Goal: Information Seeking & Learning: Learn about a topic

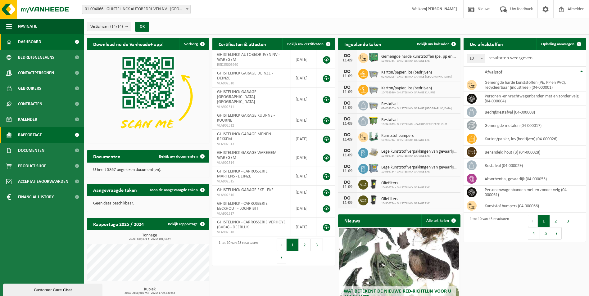
click at [30, 134] on span "Rapportage" at bounding box center [30, 135] width 24 height 16
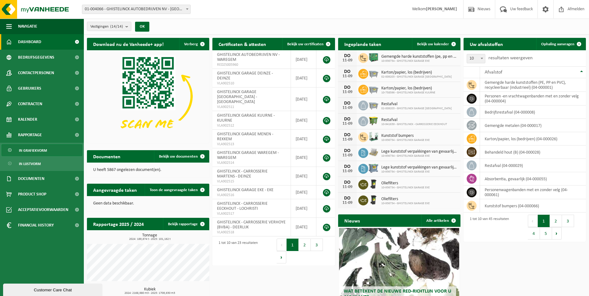
click at [36, 150] on span "In grafiekvorm" at bounding box center [33, 151] width 28 height 12
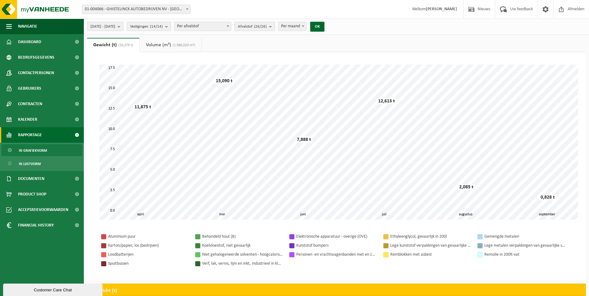
click at [164, 46] on link "Volume (m³) (1 086,020 m³)" at bounding box center [171, 45] width 62 height 14
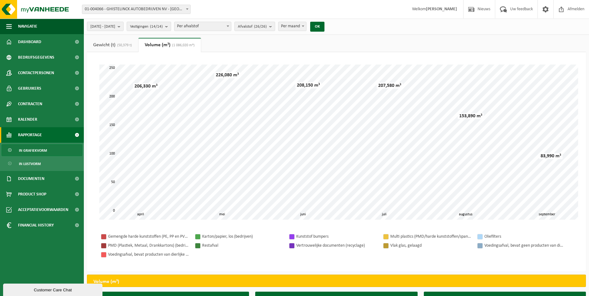
click at [113, 45] on link "Gewicht (t) (50,379 t)" at bounding box center [112, 45] width 51 height 14
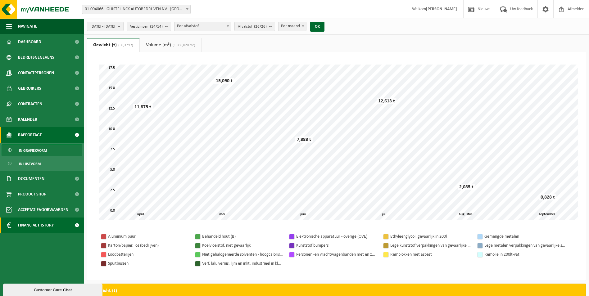
click at [20, 224] on span "Financial History" at bounding box center [36, 226] width 36 height 16
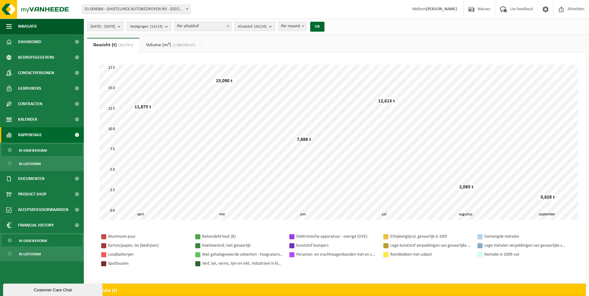
click at [24, 240] on span "In grafiekvorm" at bounding box center [33, 241] width 28 height 12
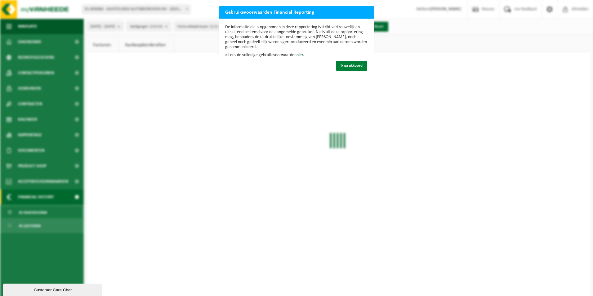
click at [347, 64] on span "Ik ga akkoord" at bounding box center [352, 66] width 22 height 4
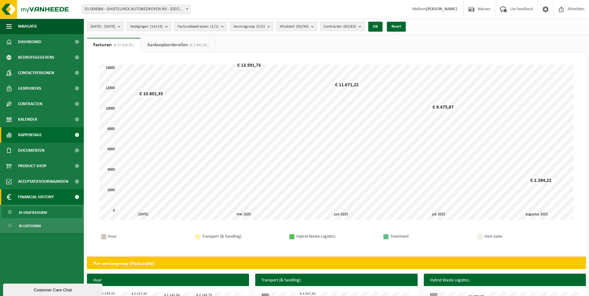
click at [31, 138] on span "Rapportage" at bounding box center [30, 135] width 24 height 16
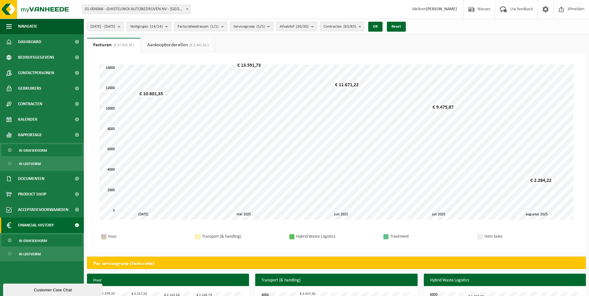
click at [35, 151] on span "In grafiekvorm" at bounding box center [33, 151] width 28 height 12
